Goal: Information Seeking & Learning: Find specific fact

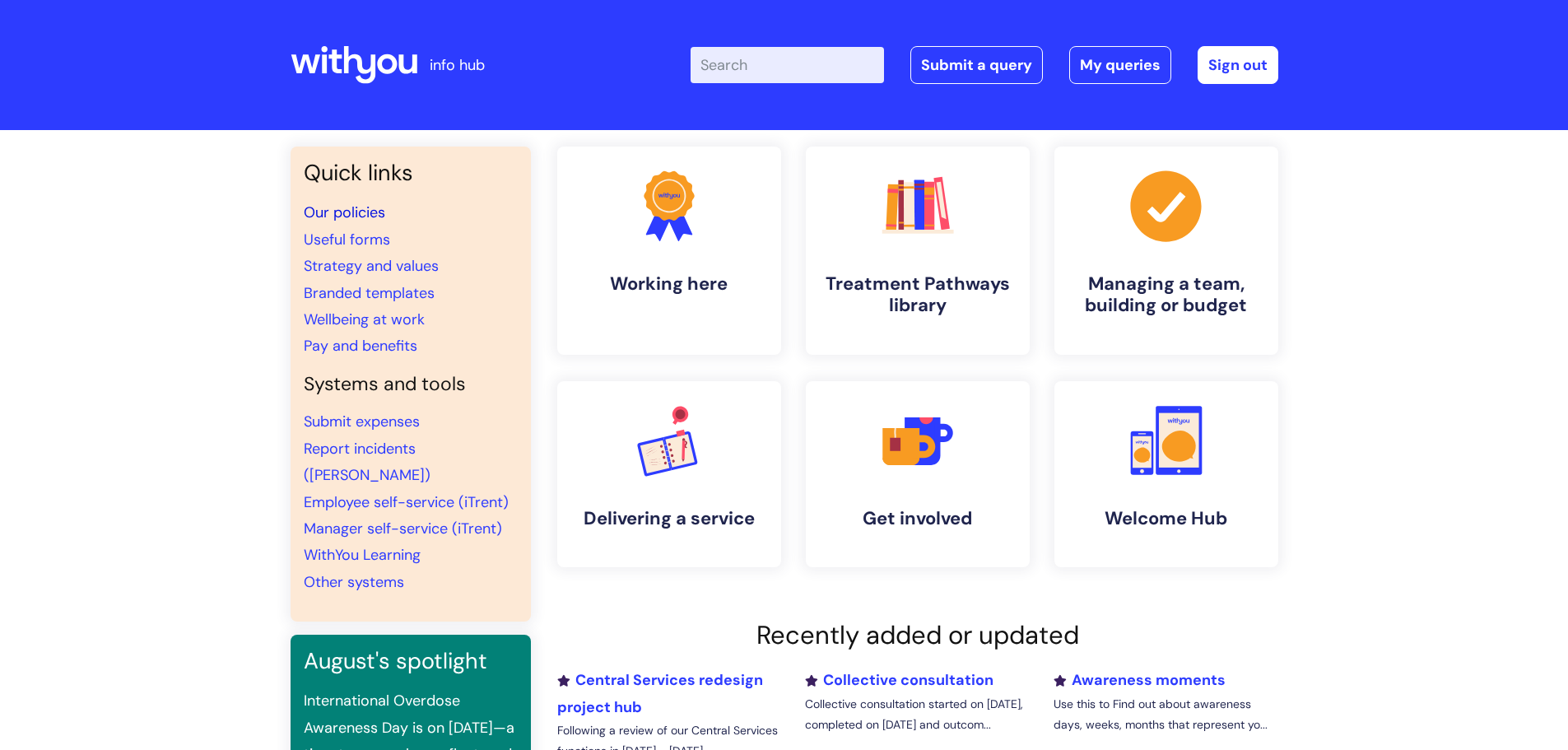
click at [360, 208] on link "Our policies" at bounding box center [344, 212] width 82 height 19
click at [356, 339] on link "Pay and benefits" at bounding box center [360, 345] width 114 height 19
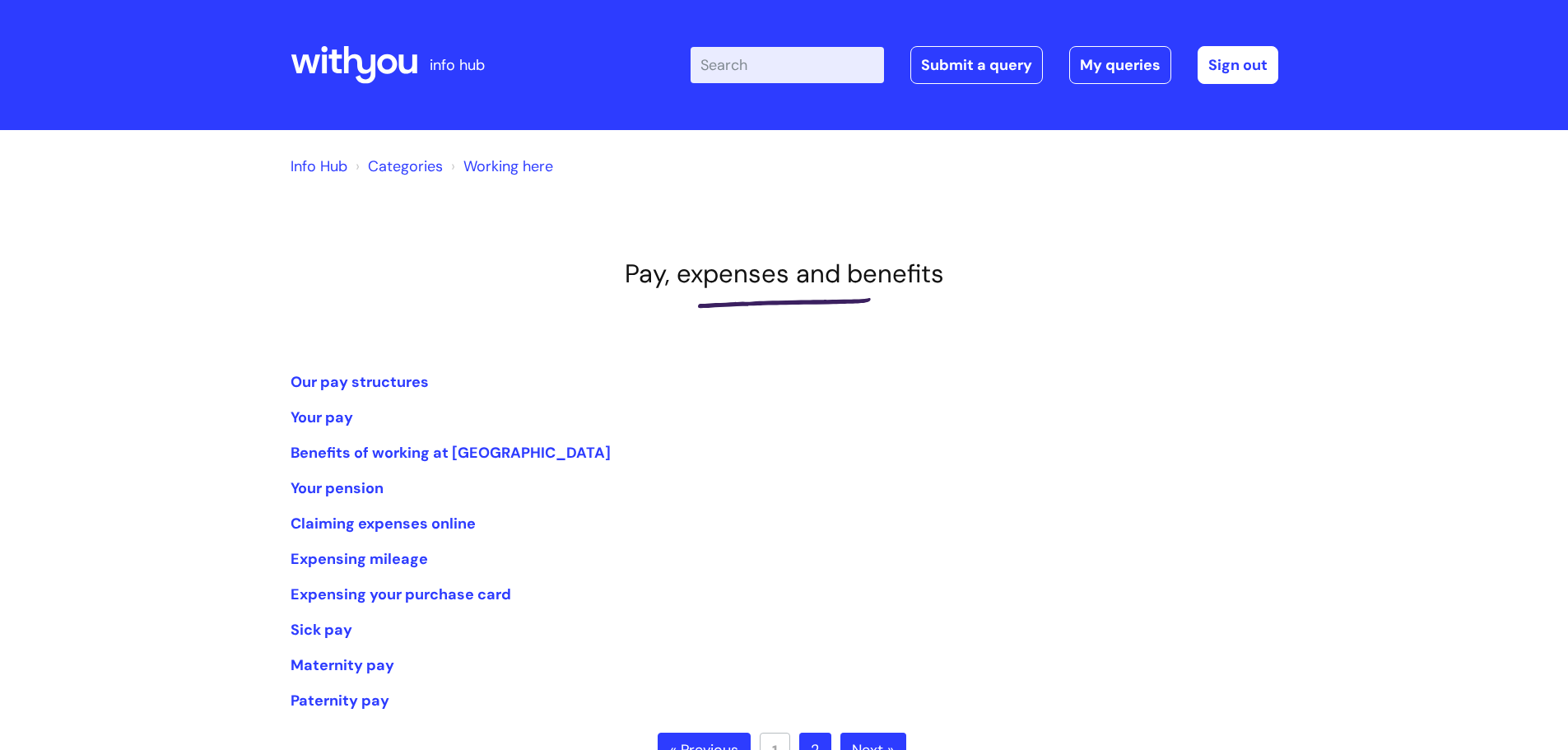
click at [351, 397] on ul "Our pay structures Your pay Benefits of working at [GEOGRAPHIC_DATA] Your pensi…" at bounding box center [784, 541] width 987 height 345
click at [351, 393] on li "Our pay structures" at bounding box center [784, 381] width 987 height 26
click at [355, 384] on link "Our pay structures" at bounding box center [360, 381] width 138 height 19
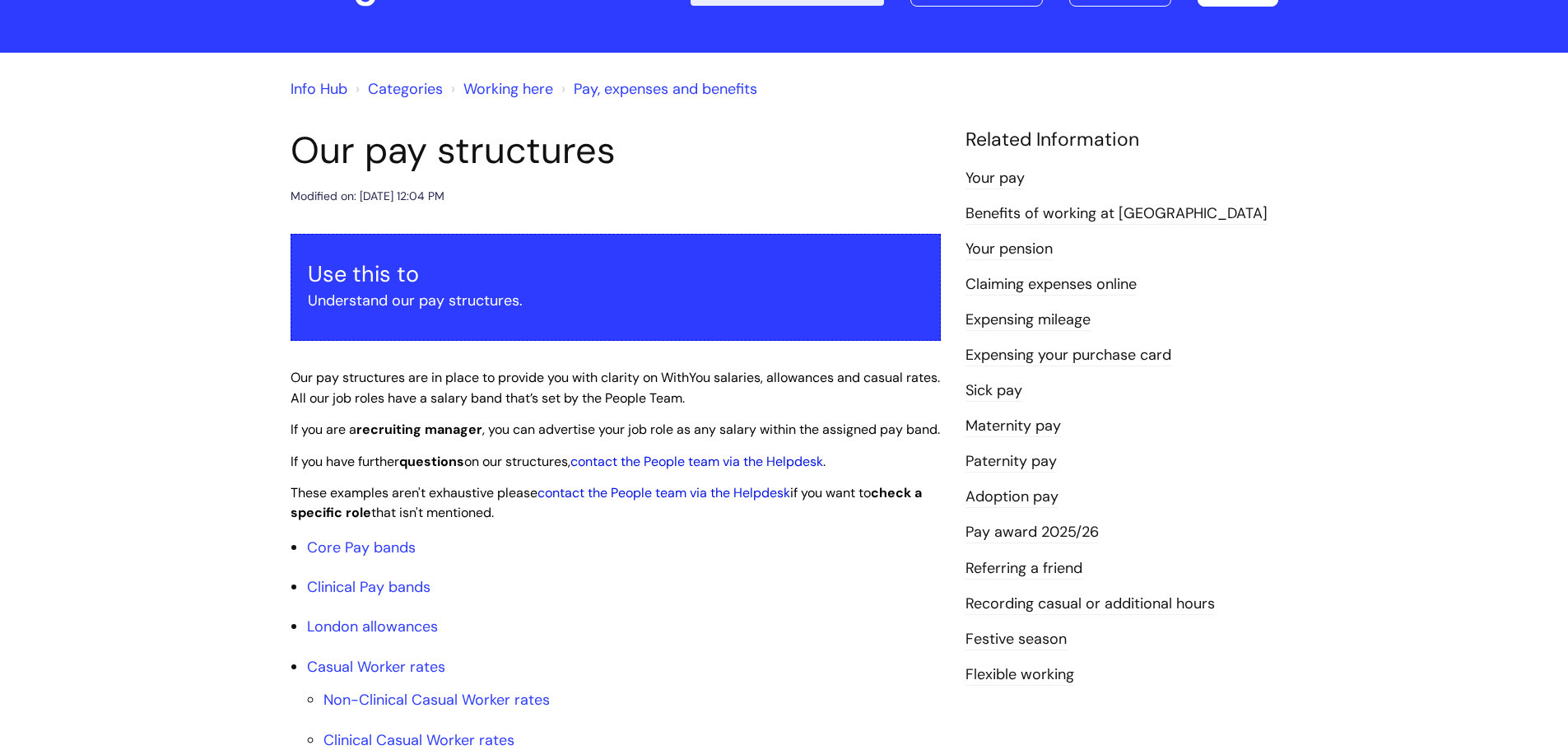
scroll to position [164, 0]
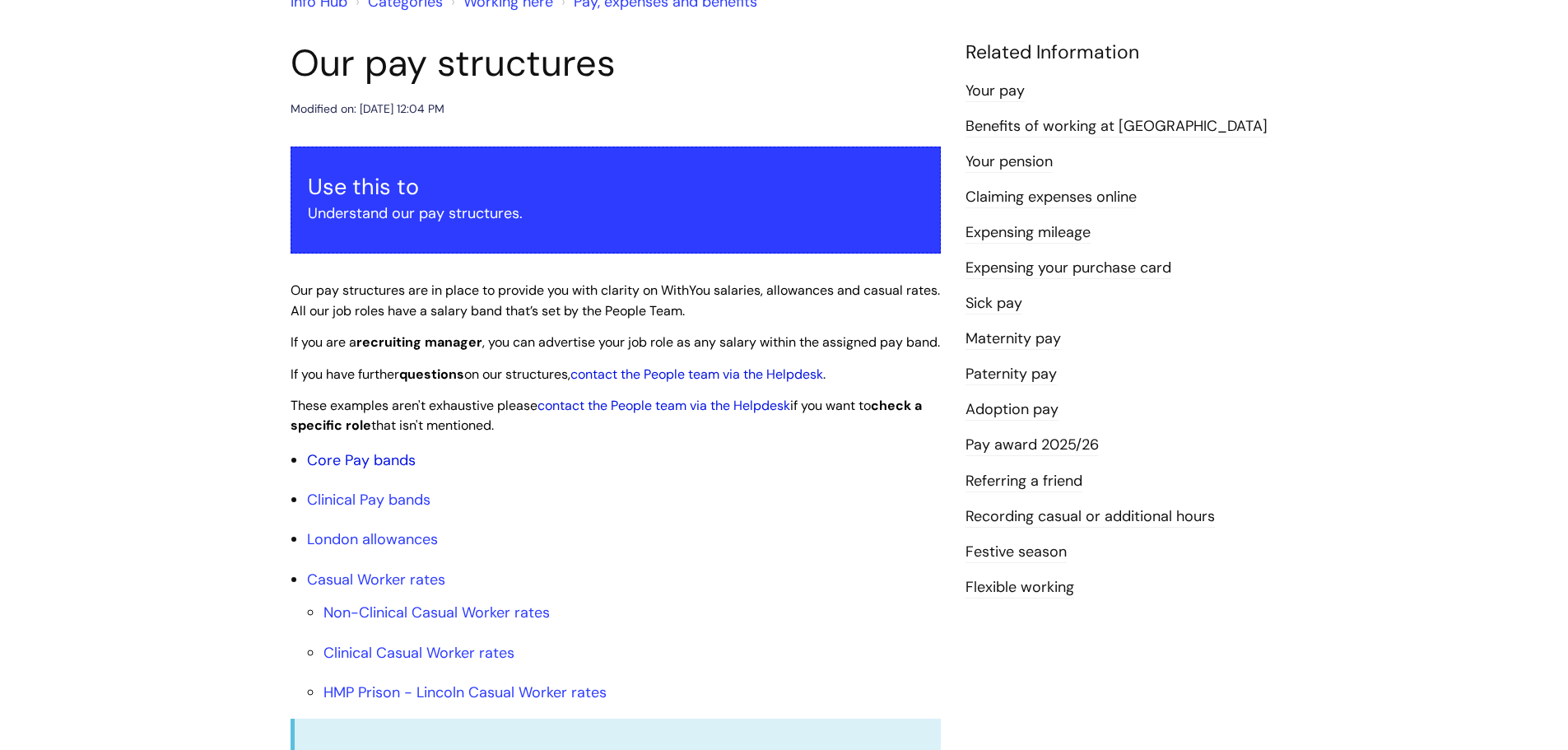
click at [352, 470] on link "Core Pay bands" at bounding box center [362, 460] width 109 height 19
click at [386, 470] on link "Core Pay bands" at bounding box center [362, 460] width 109 height 19
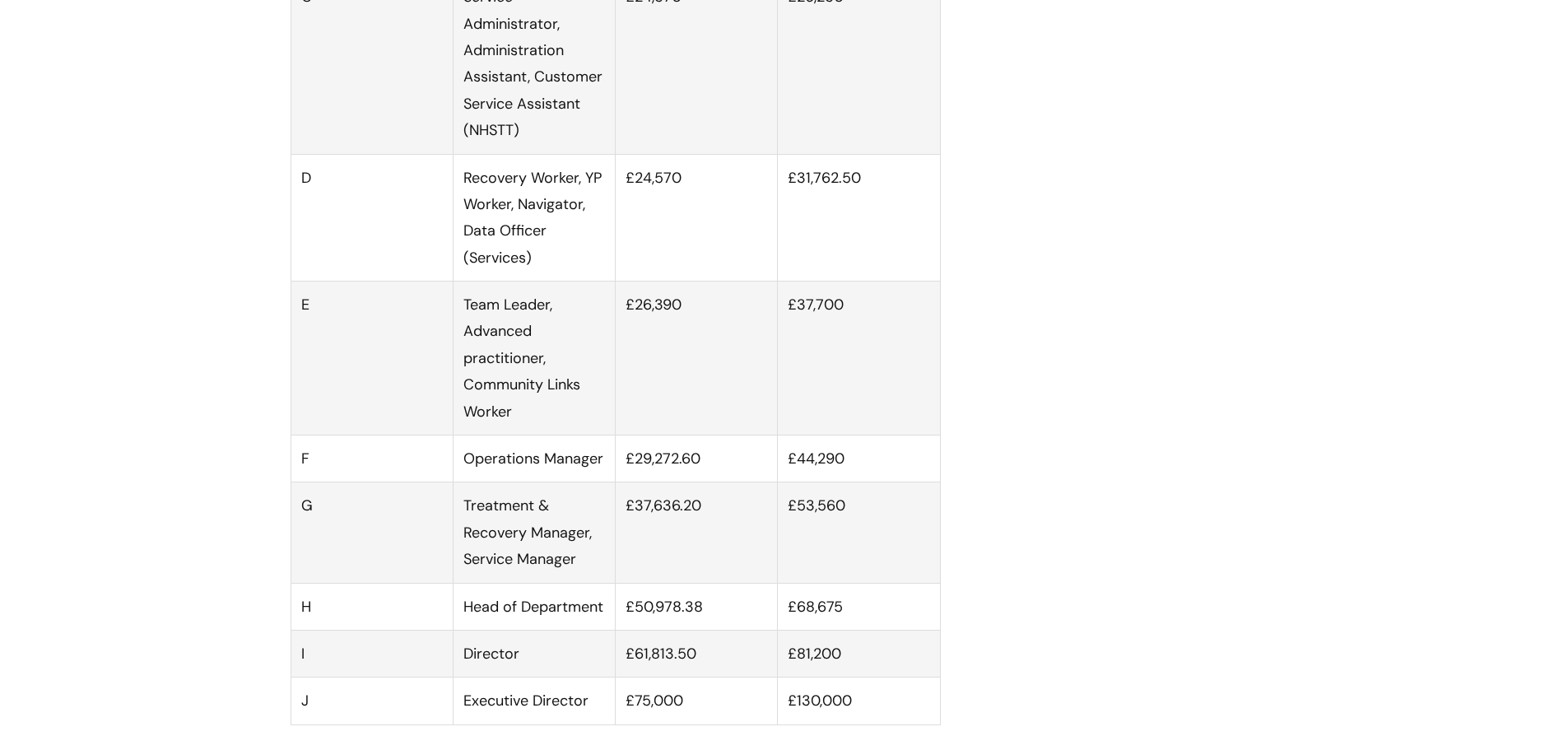
scroll to position [1317, 0]
